Goal: Task Accomplishment & Management: Use online tool/utility

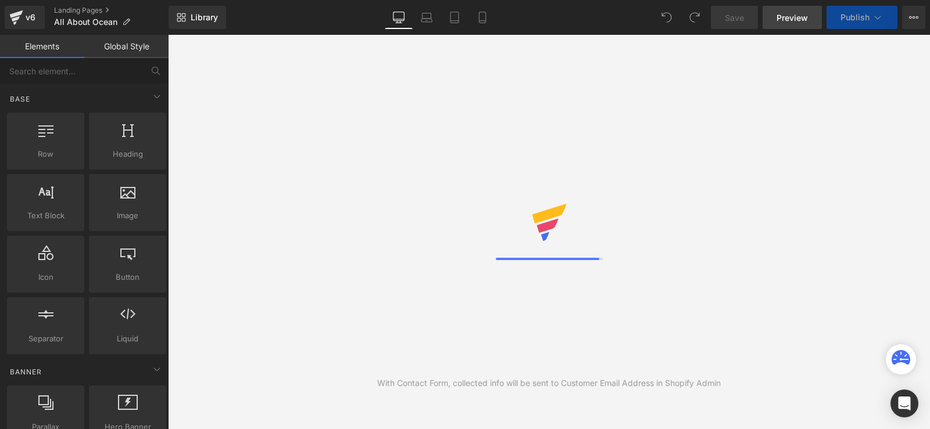
click at [782, 19] on span "Preview" at bounding box center [791, 18] width 31 height 12
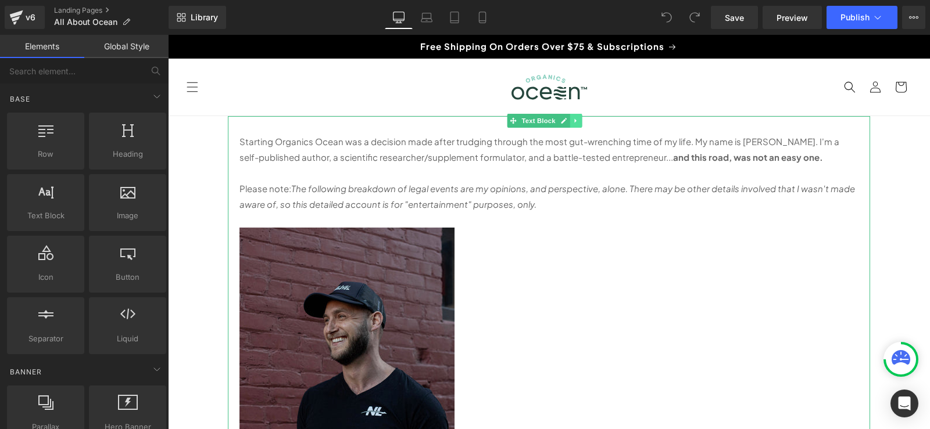
click at [576, 122] on icon at bounding box center [575, 120] width 6 height 7
click at [508, 120] on link "Text Block" at bounding box center [532, 121] width 51 height 14
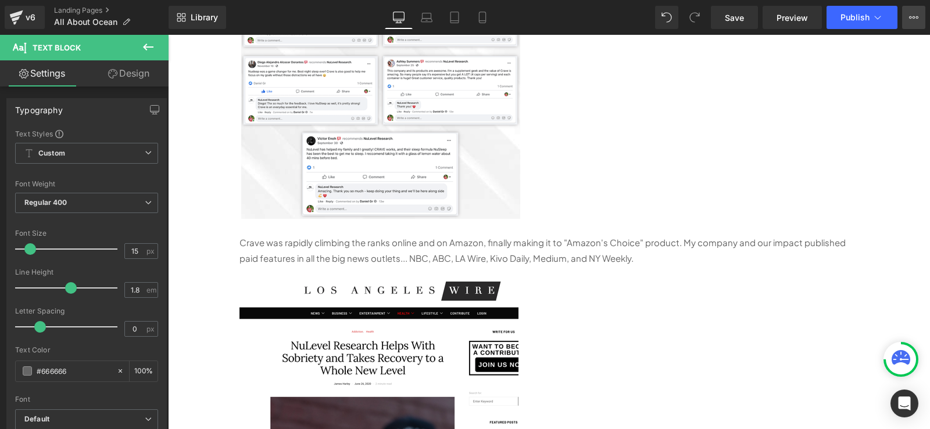
click at [915, 16] on icon at bounding box center [913, 17] width 9 height 9
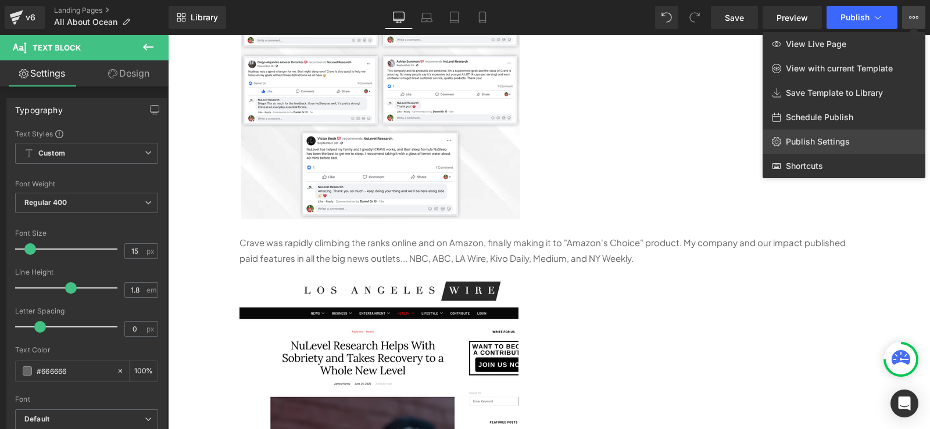
click at [812, 137] on span "Publish Settings" at bounding box center [818, 142] width 64 height 10
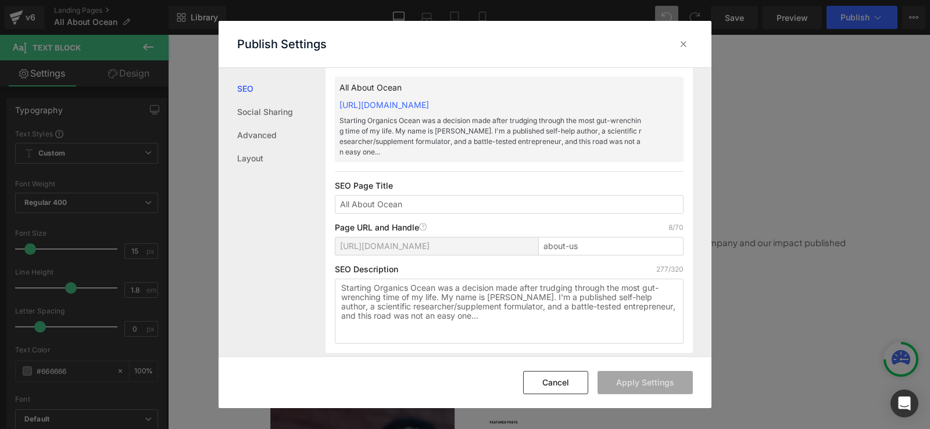
scroll to position [117, 0]
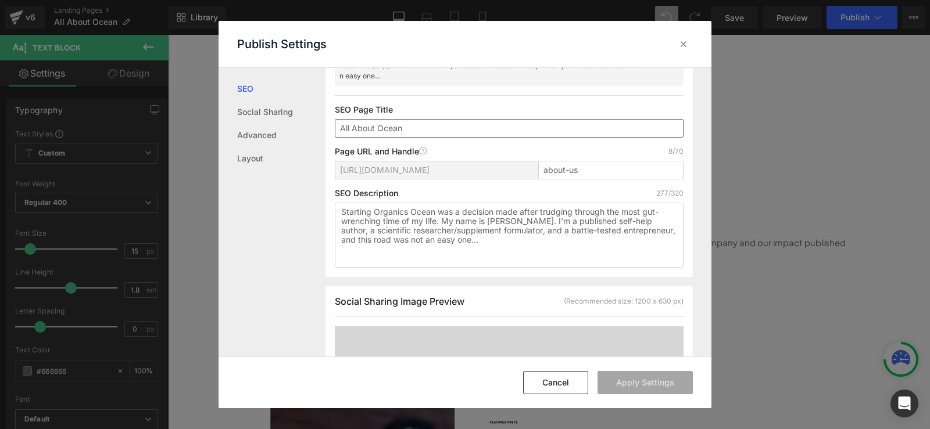
click at [423, 124] on input "All About Ocean" at bounding box center [509, 128] width 349 height 19
click at [427, 227] on textarea "Starting Organics Ocean was a decision made after trudging through the most gut…" at bounding box center [509, 235] width 349 height 65
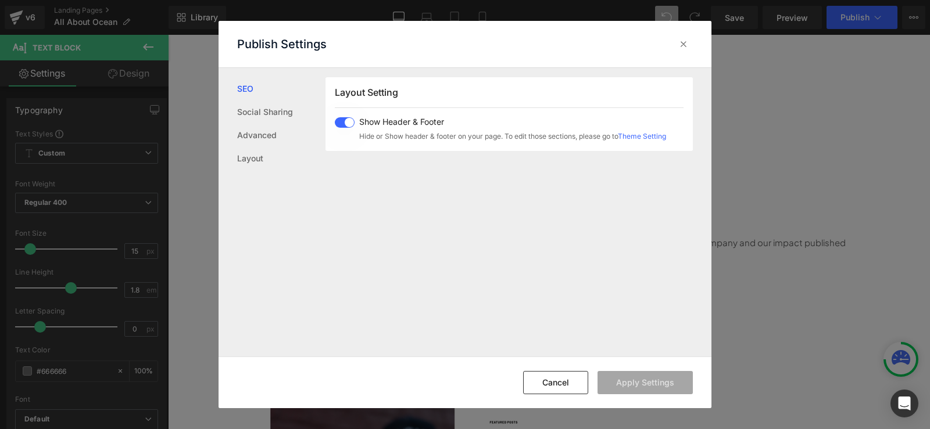
scroll to position [755, 0]
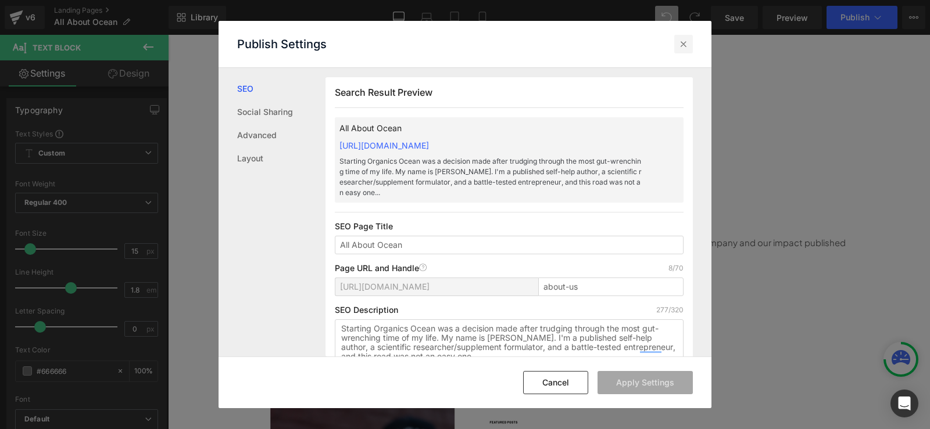
click at [682, 44] on icon at bounding box center [684, 44] width 12 height 12
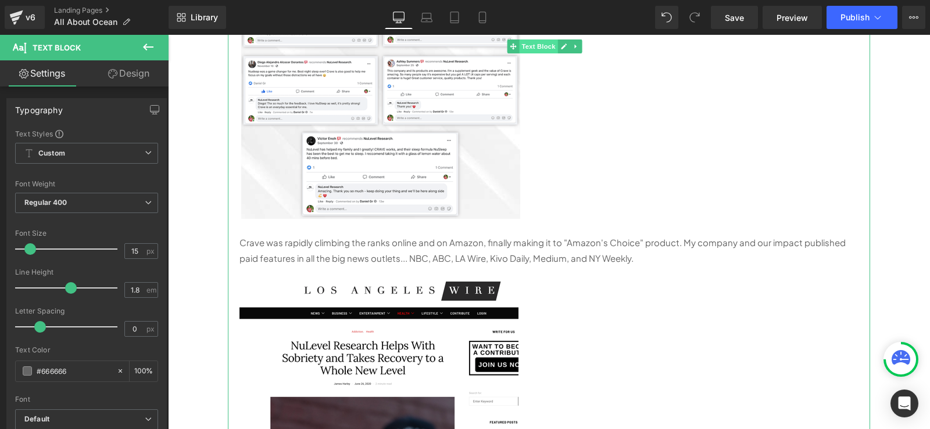
click at [532, 44] on span "Text Block" at bounding box center [538, 47] width 38 height 14
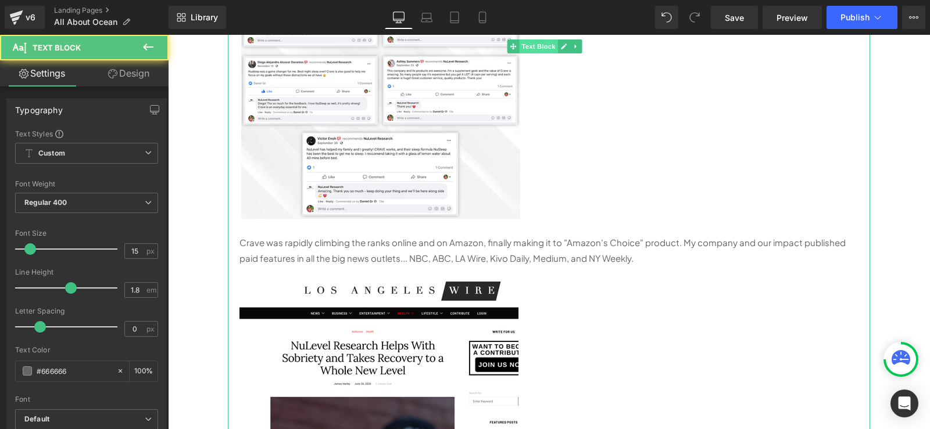
click at [532, 44] on span "Text Block" at bounding box center [538, 47] width 38 height 14
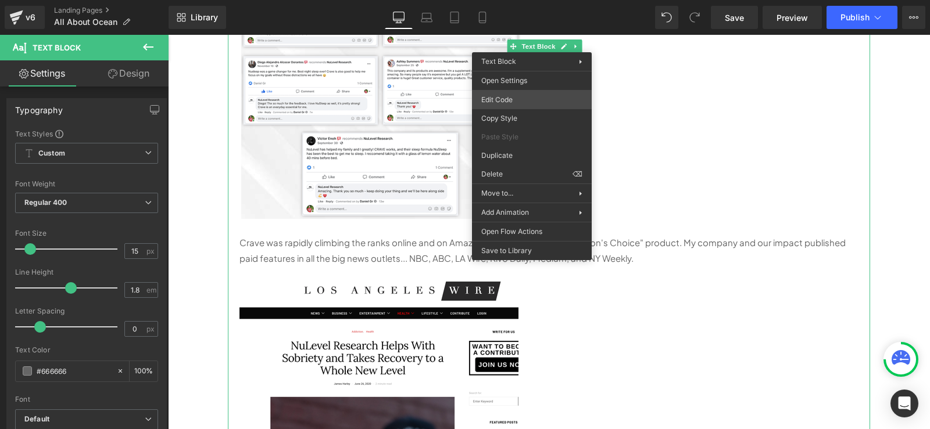
click at [513, 0] on div "Text Block You are previewing how the will restyle your page. You can not edit …" at bounding box center [465, 0] width 930 height 0
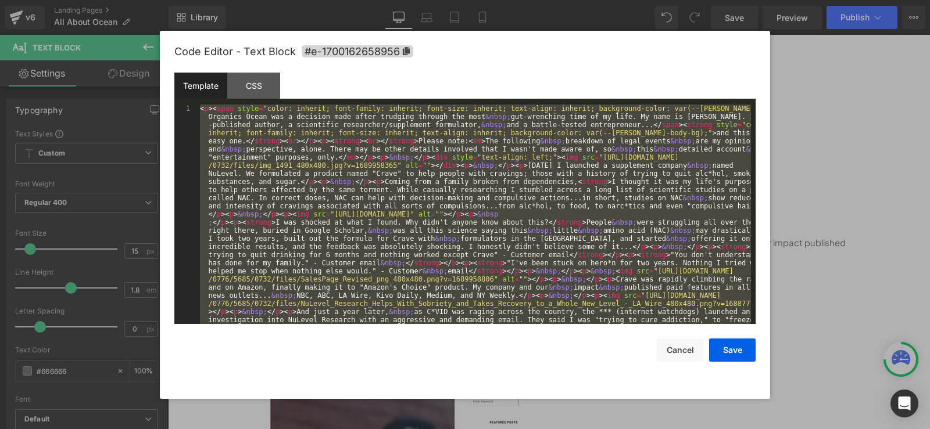
click at [386, 210] on div "< p > < span style = "color: inherit; font-family: inherit; font-size: inherit;…" at bounding box center [474, 215] width 553 height 220
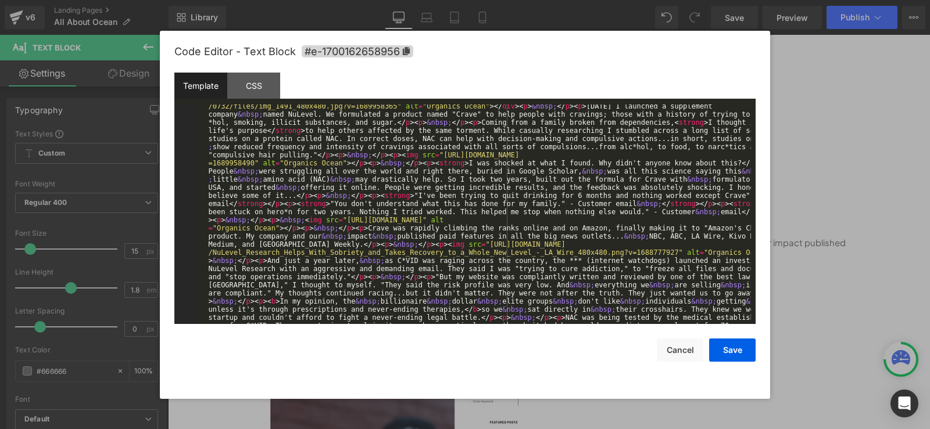
scroll to position [0, 0]
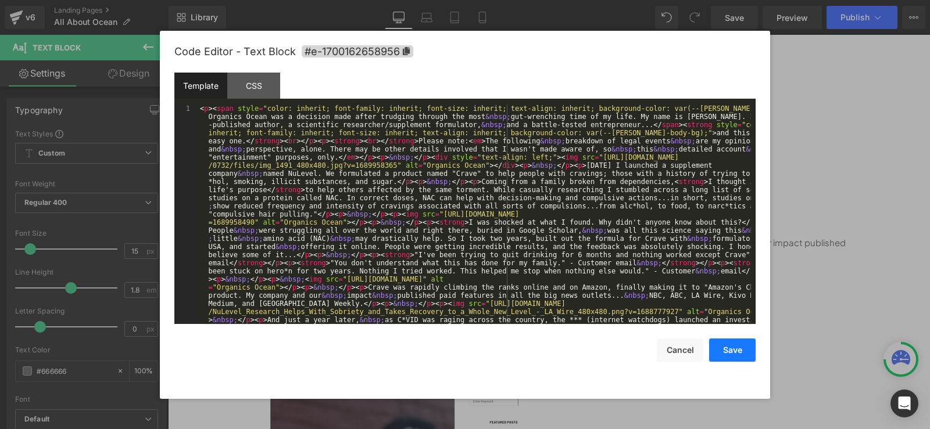
click at [726, 347] on button "Save" at bounding box center [732, 350] width 46 height 23
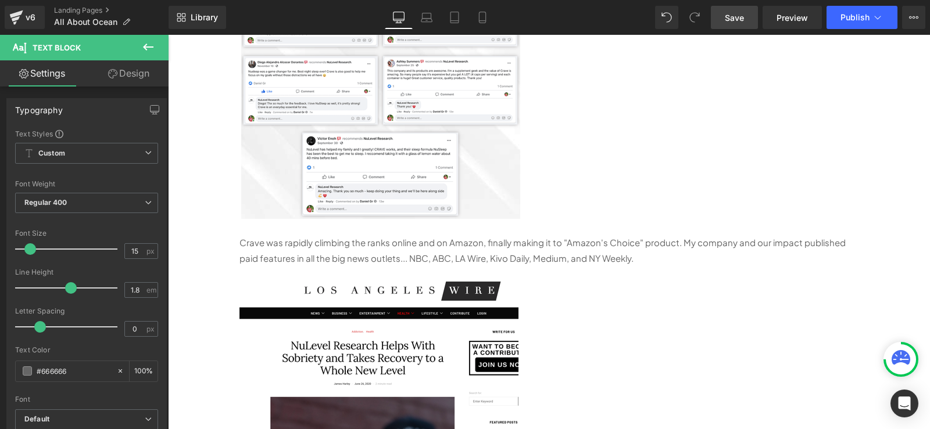
click at [734, 23] on span "Save" at bounding box center [734, 18] width 19 height 12
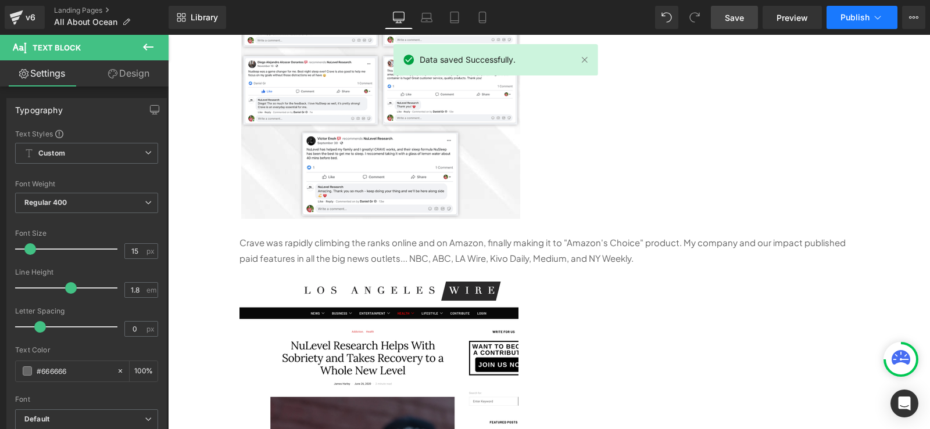
click at [862, 18] on span "Publish" at bounding box center [854, 17] width 29 height 9
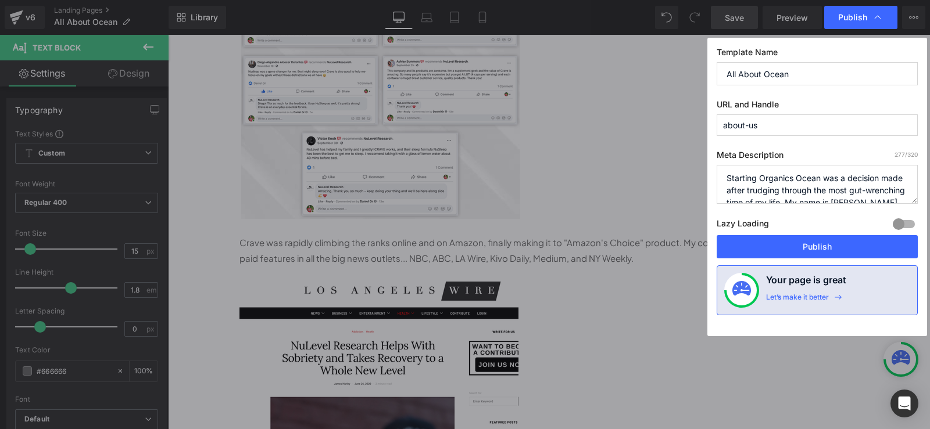
scroll to position [61, 0]
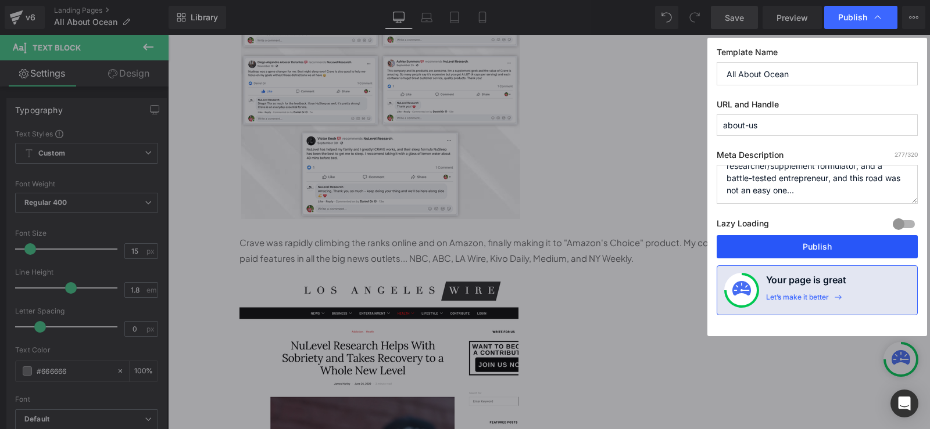
click at [812, 252] on button "Publish" at bounding box center [816, 246] width 201 height 23
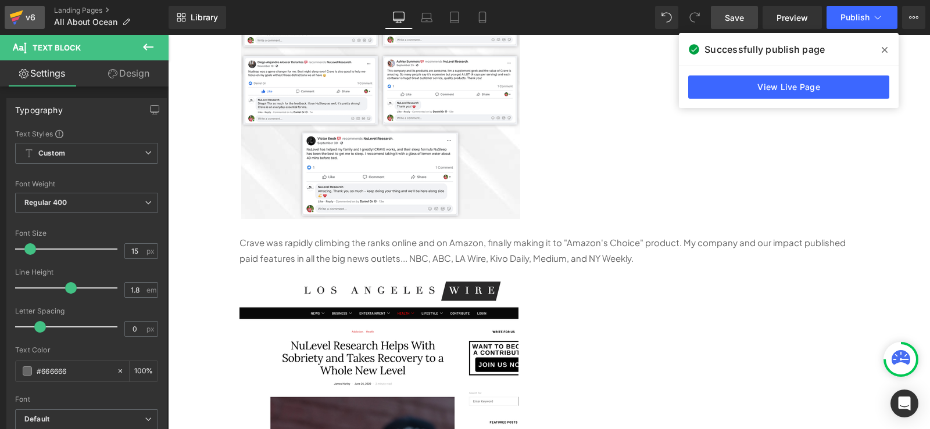
click at [35, 22] on div "v6" at bounding box center [30, 17] width 15 height 15
